Goal: Task Accomplishment & Management: Use online tool/utility

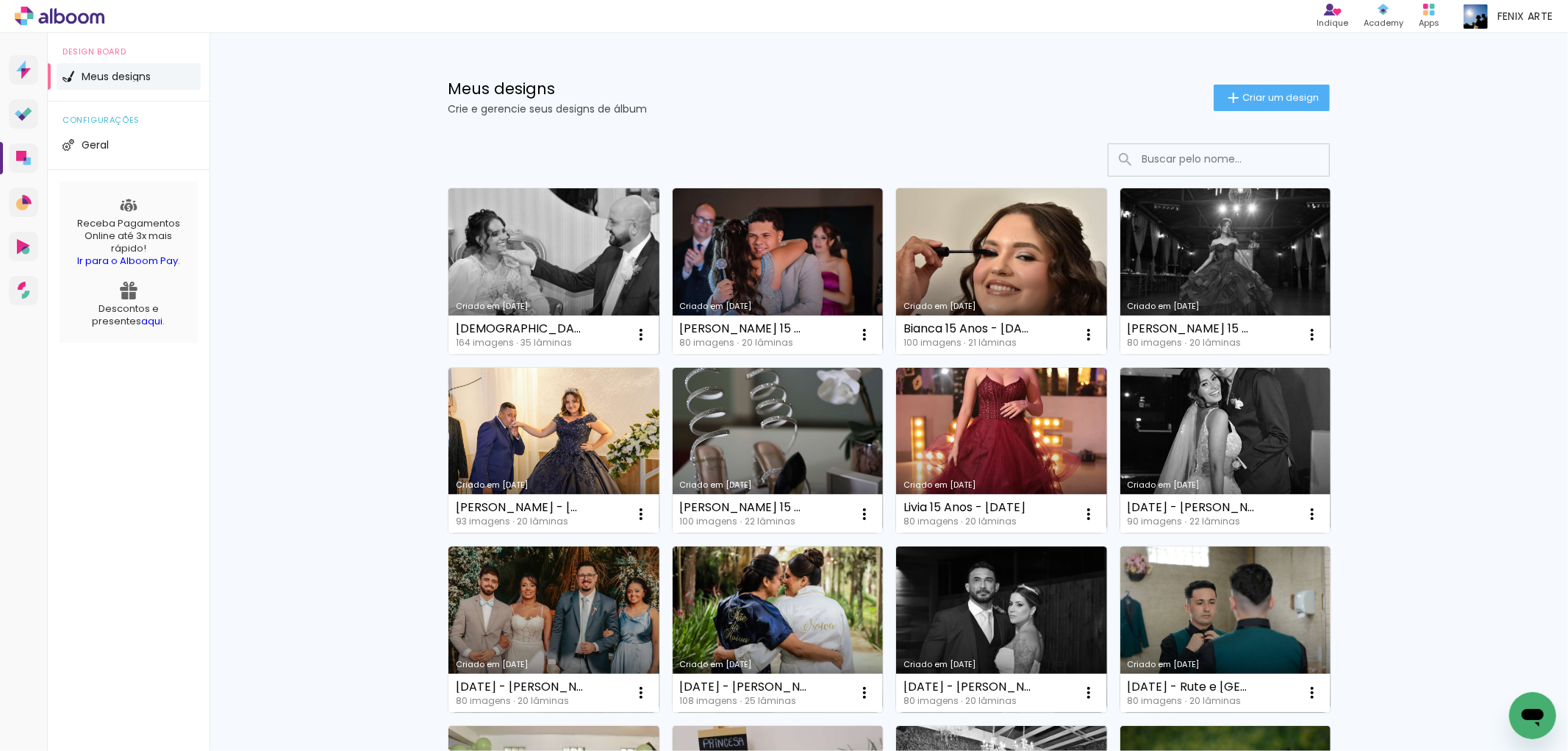
click at [569, 269] on link "Criado em [DATE]" at bounding box center [553, 272] width 211 height 167
